Goal: Information Seeking & Learning: Learn about a topic

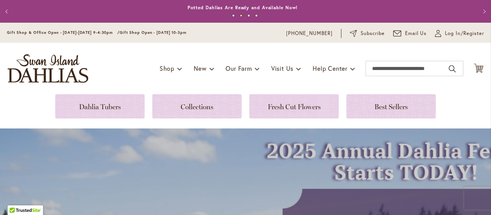
click at [238, 68] on span "Our Farm" at bounding box center [239, 68] width 26 height 8
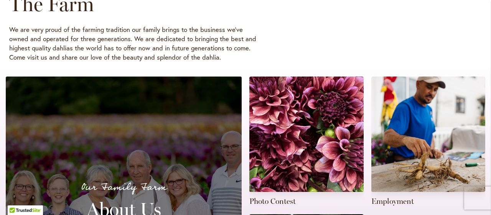
scroll to position [147, 0]
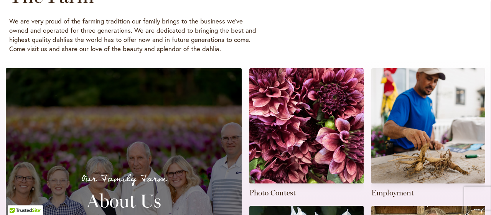
click at [281, 187] on iframe at bounding box center [251, 198] width 491 height 22
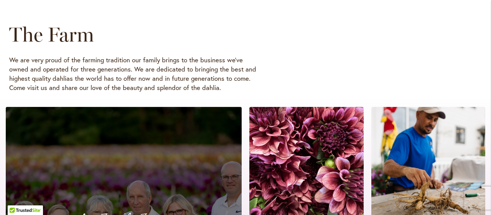
scroll to position [99, 0]
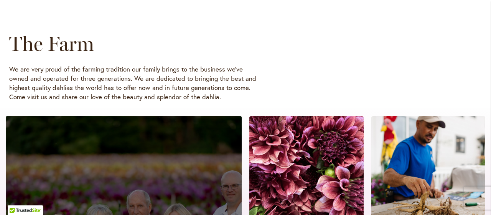
click at [321, 180] on link at bounding box center [307, 181] width 114 height 130
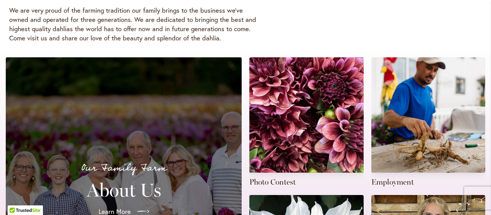
scroll to position [203, 0]
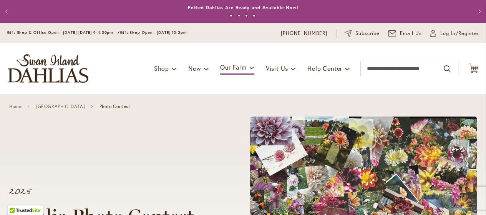
click at [283, 74] on link "Visit Us" at bounding box center [281, 68] width 30 height 15
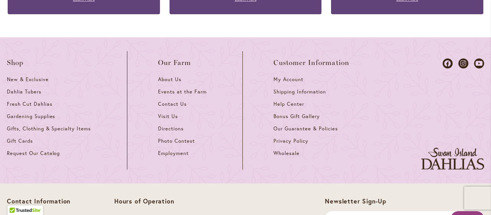
scroll to position [817, 0]
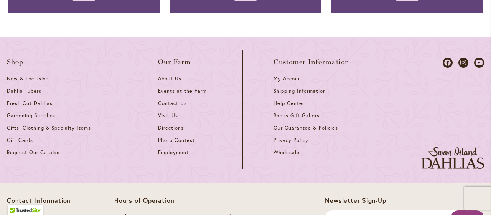
click at [166, 112] on span "Visit Us" at bounding box center [168, 115] width 20 height 7
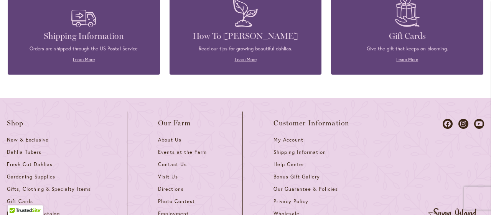
click at [342, 173] on link "Bonus Gift Gallery" at bounding box center [312, 179] width 76 height 12
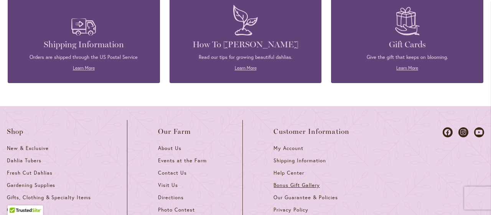
scroll to position [721, 0]
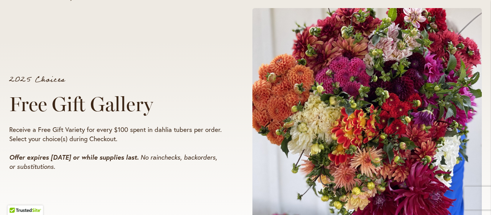
scroll to position [110, 0]
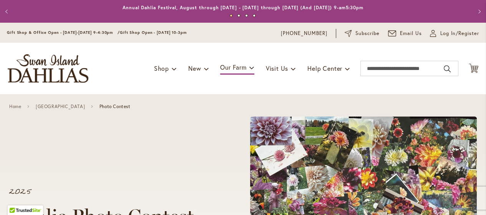
click at [281, 72] on span "Visit Us" at bounding box center [277, 68] width 22 height 8
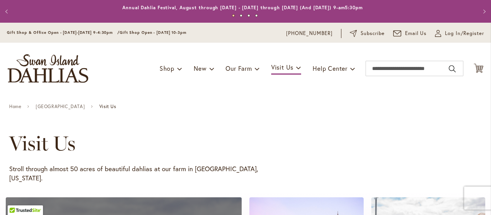
click at [287, 66] on link "Visit Us" at bounding box center [286, 67] width 30 height 13
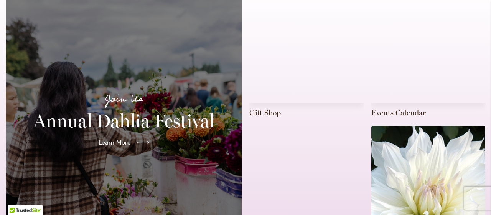
scroll to position [209, 0]
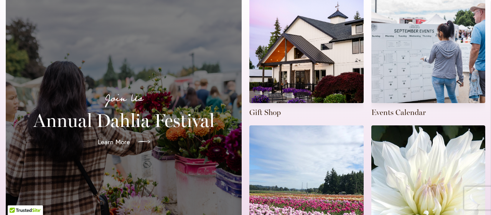
click at [129, 133] on link "Learn More" at bounding box center [124, 142] width 65 height 22
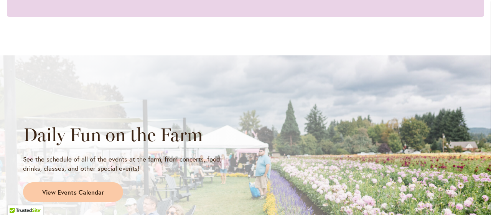
scroll to position [582, 0]
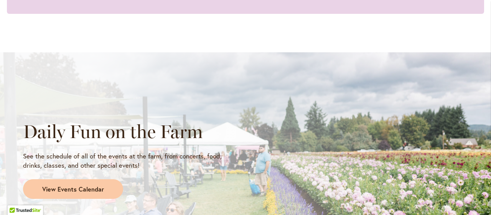
click at [101, 187] on span "View Events Calendar" at bounding box center [73, 189] width 62 height 9
click at [102, 187] on iframe at bounding box center [251, 198] width 491 height 22
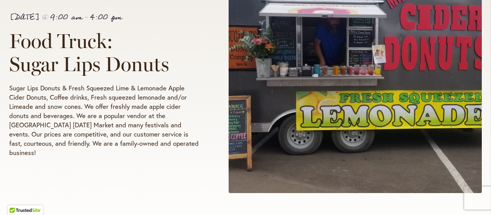
scroll to position [208, 0]
